Goal: Information Seeking & Learning: Check status

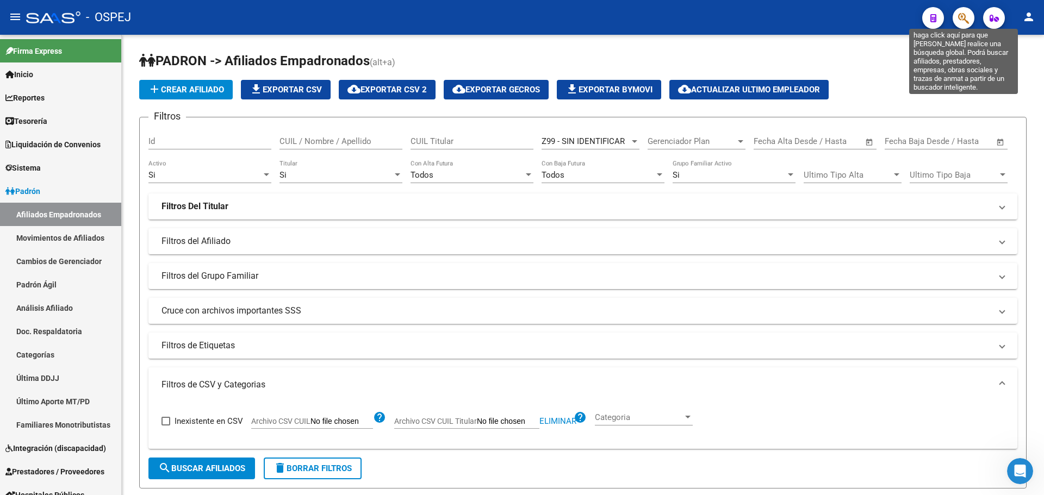
click at [959, 14] on icon "button" at bounding box center [963, 18] width 11 height 13
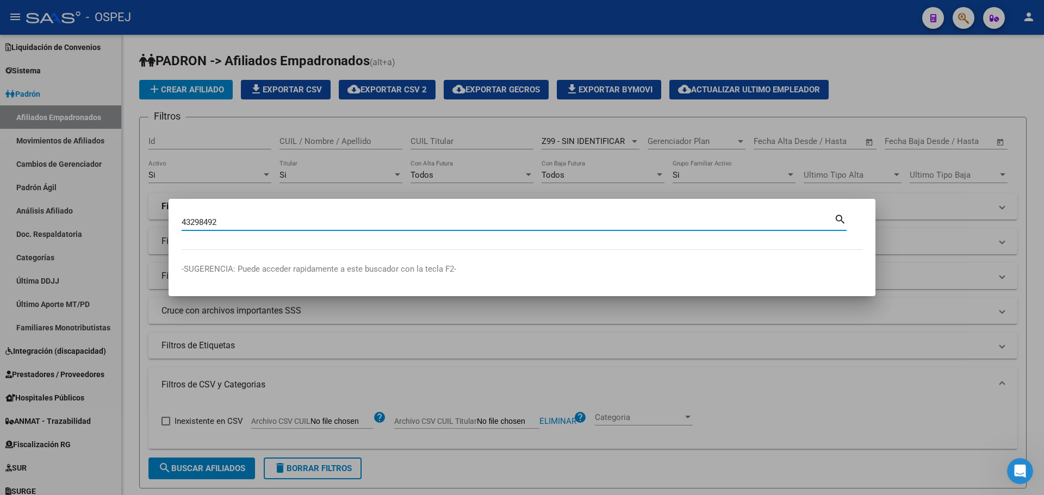
type input "43298492"
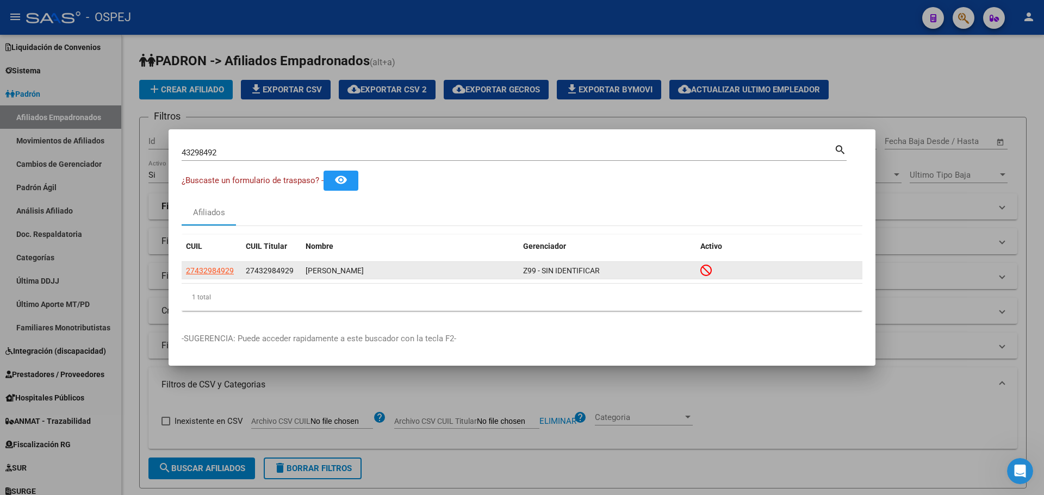
click at [202, 265] on app-link-go-to "27432984929" at bounding box center [210, 271] width 48 height 13
click at [202, 274] on span "27432984929" at bounding box center [210, 270] width 48 height 9
type textarea "27432984929"
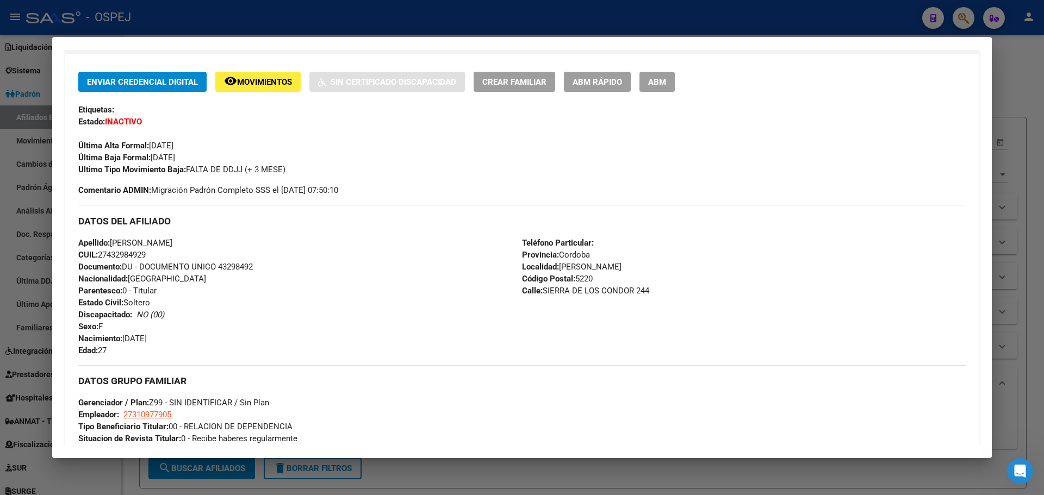
scroll to position [443, 0]
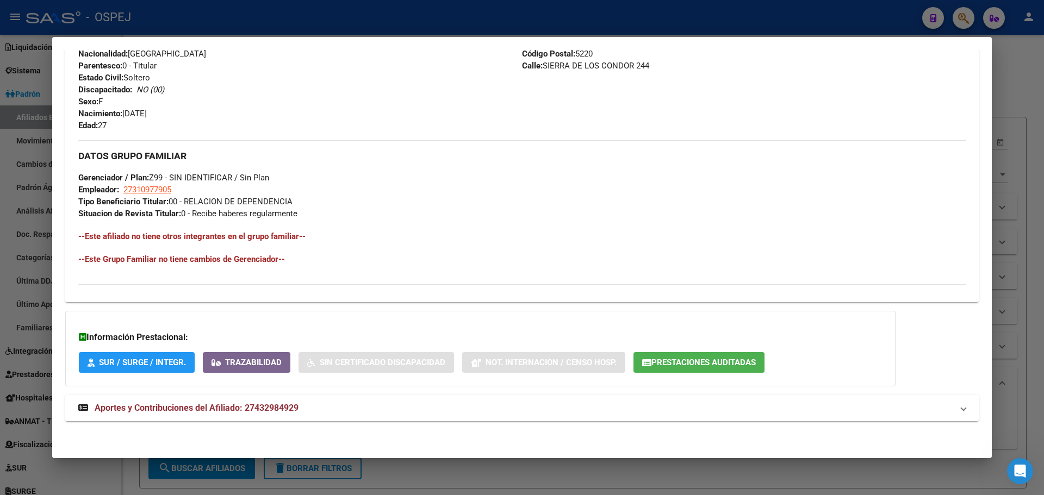
click at [321, 407] on mat-panel-title "Aportes y Contribuciones del Afiliado: 27432984929" at bounding box center [515, 408] width 874 height 13
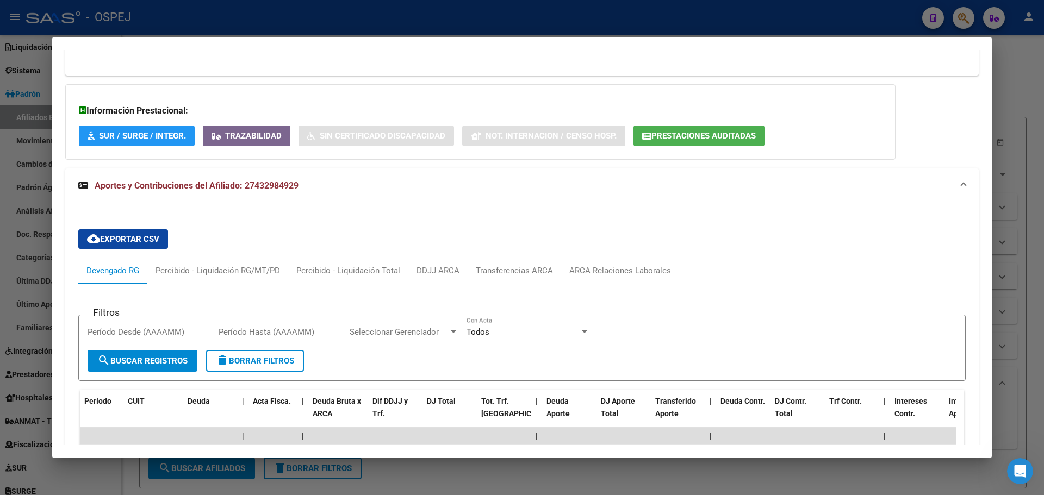
scroll to position [824, 0]
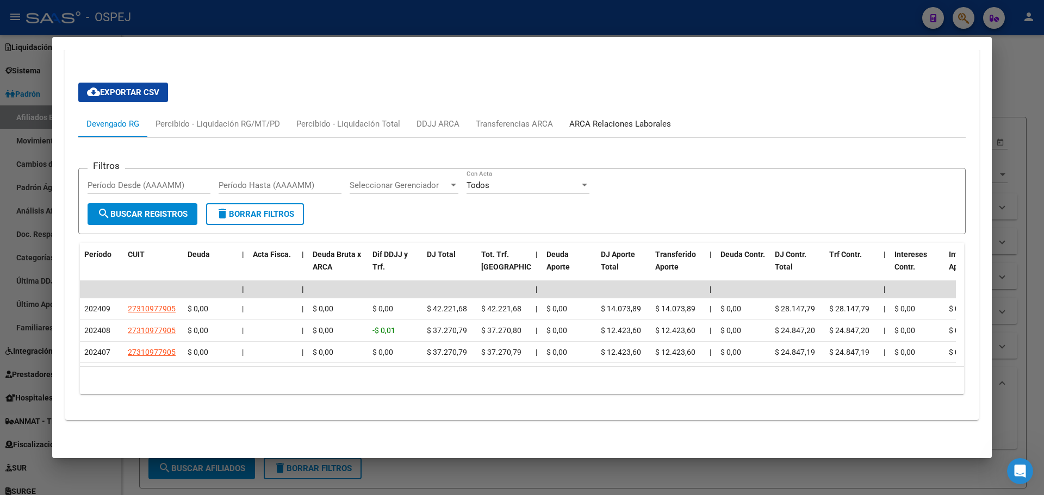
click at [601, 118] on div "ARCA Relaciones Laborales" at bounding box center [620, 124] width 102 height 12
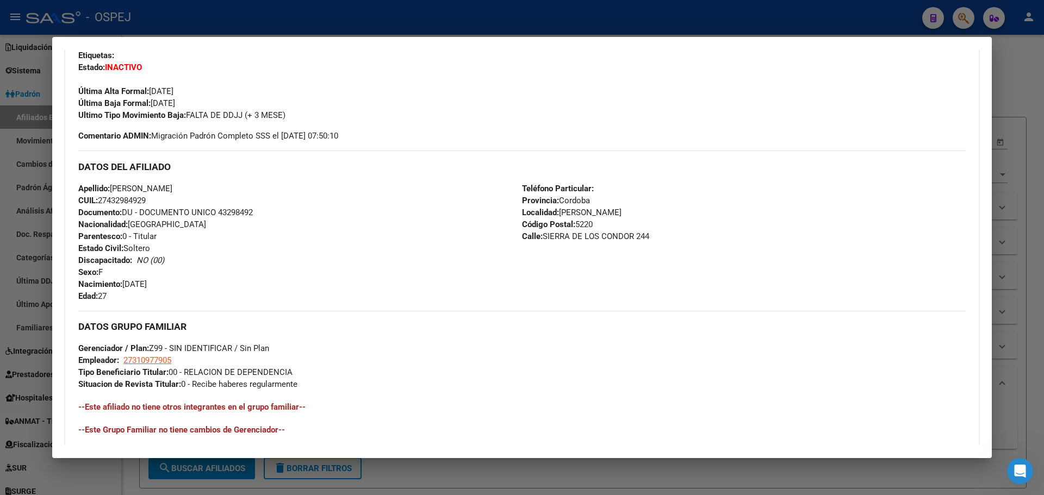
scroll to position [0, 0]
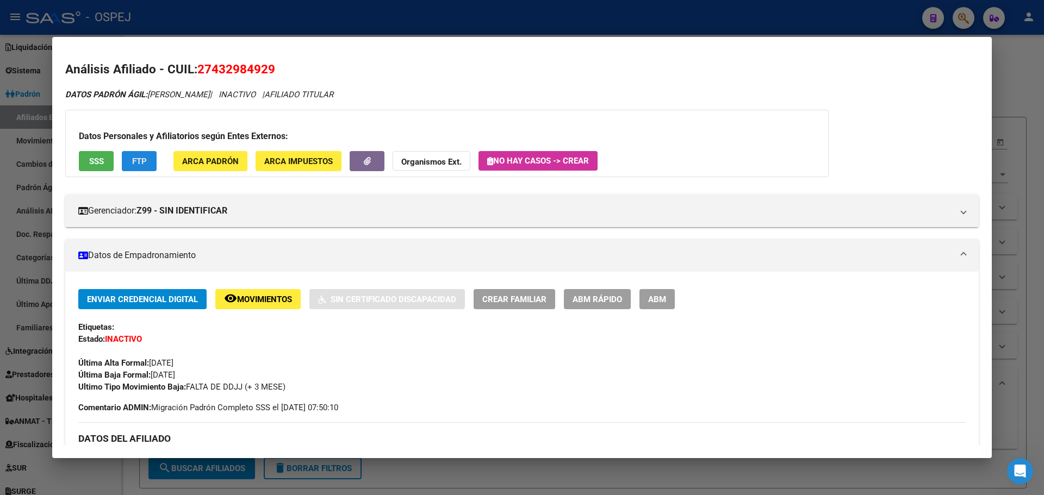
click at [140, 156] on span "FTP" at bounding box center [139, 161] width 15 height 10
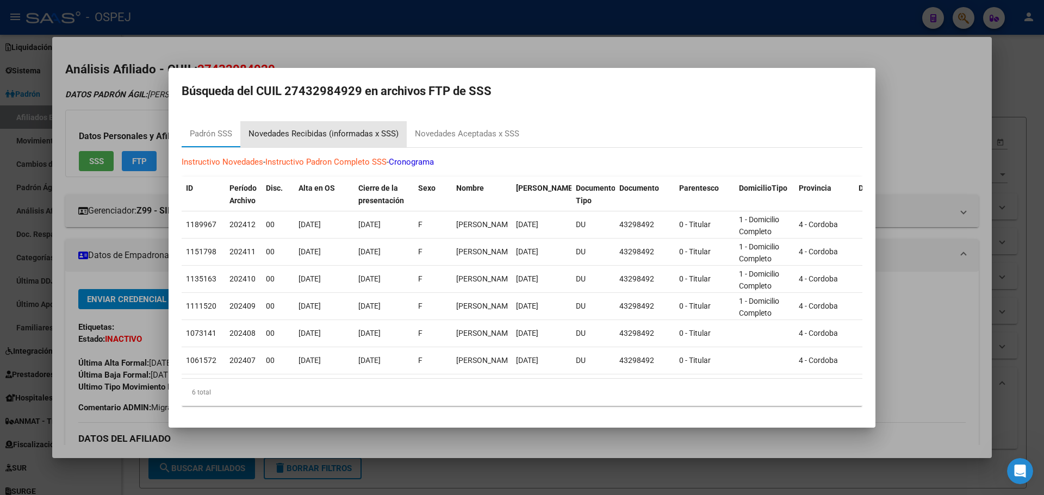
click at [371, 133] on div "Novedades Recibidas (informadas x SSS)" at bounding box center [324, 134] width 150 height 13
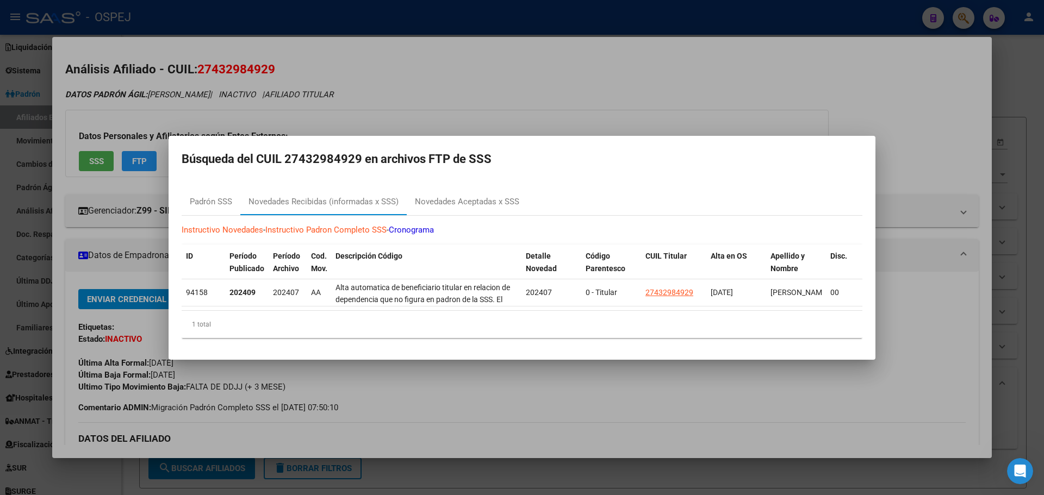
click at [393, 69] on div at bounding box center [522, 247] width 1044 height 495
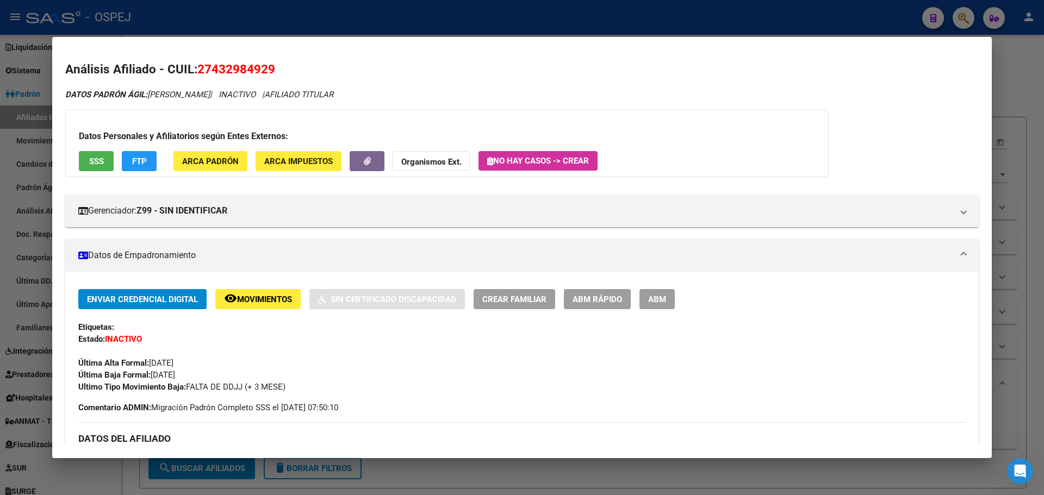
drag, startPoint x: 713, startPoint y: 22, endPoint x: 468, endPoint y: 60, distance: 247.7
click at [697, 26] on div at bounding box center [522, 247] width 1044 height 495
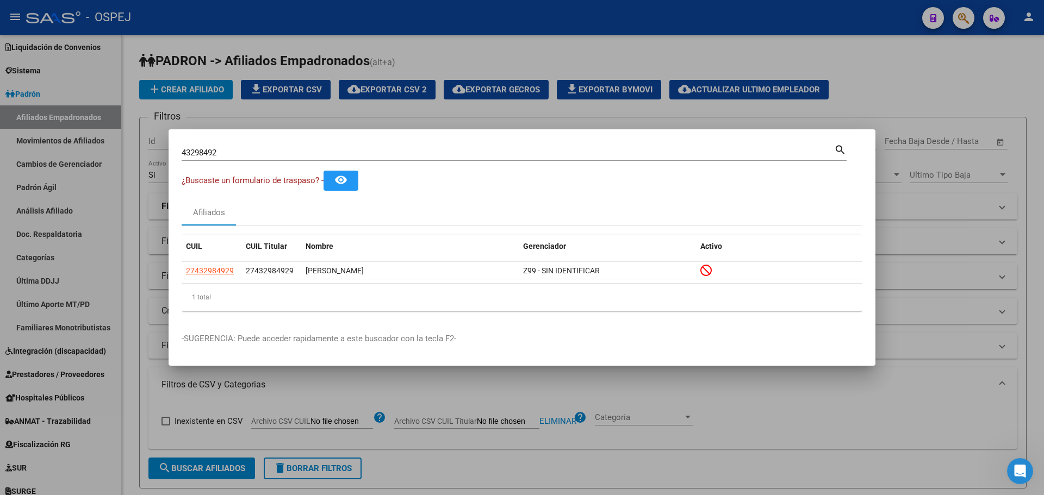
click at [208, 157] on input "43298492" at bounding box center [508, 153] width 653 height 10
paste input "30708249250"
type input "30708249250"
